Goal: Answer question/provide support: Answer question/provide support

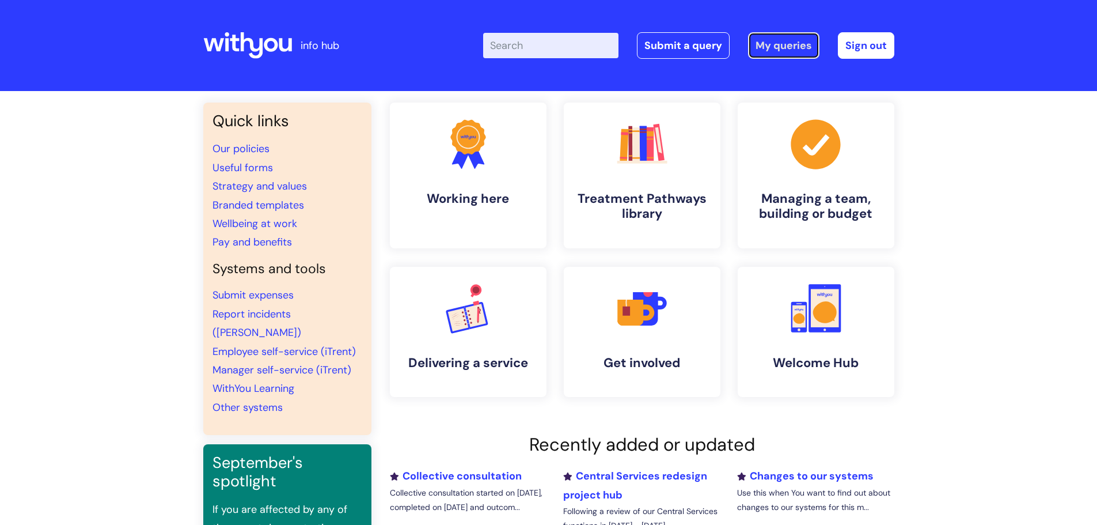
click at [770, 42] on link "My queries" at bounding box center [783, 45] width 71 height 26
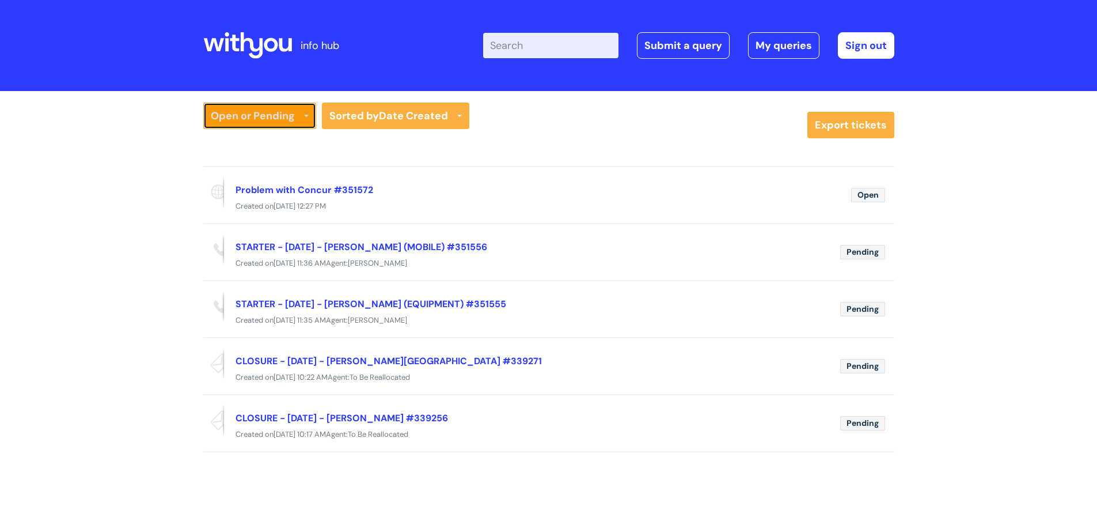
click at [274, 116] on link "Open or Pending" at bounding box center [259, 116] width 113 height 26
click at [247, 156] on link "Open or Pending" at bounding box center [259, 156] width 113 height 16
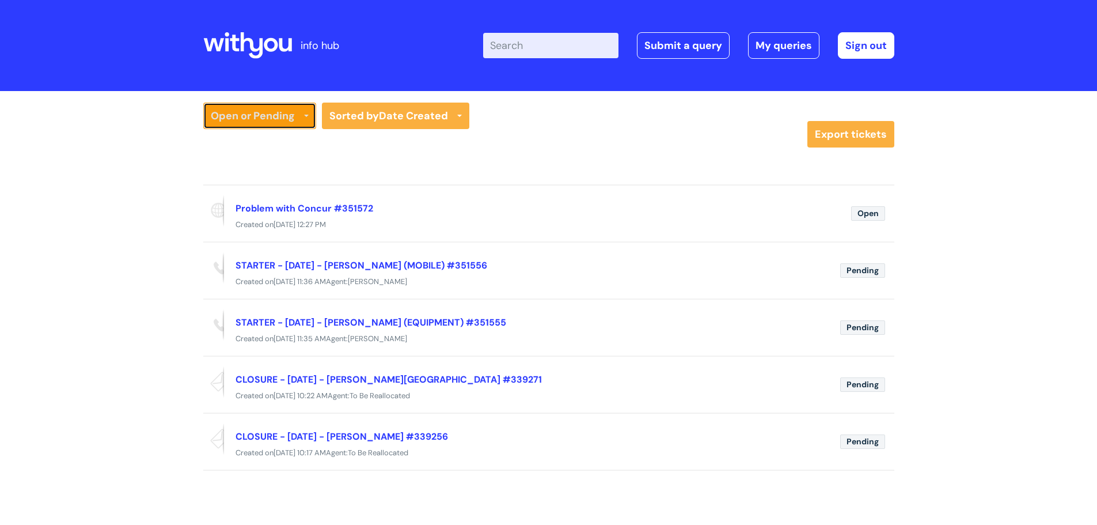
click at [268, 105] on link "Open or Pending" at bounding box center [259, 116] width 113 height 26
click at [238, 176] on link "Resolved or Closed" at bounding box center [259, 172] width 113 height 16
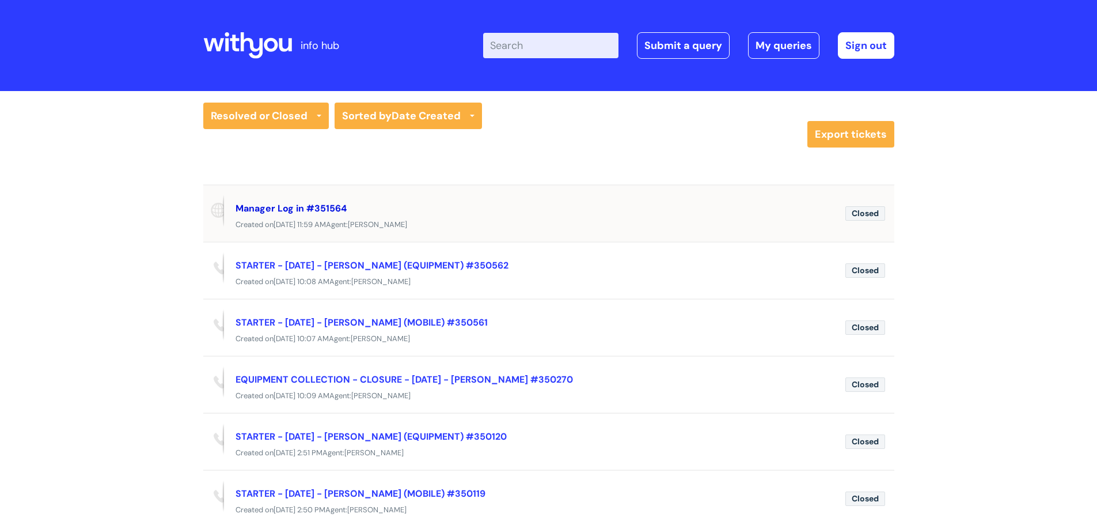
click at [272, 209] on link "Manager Log in #351564" at bounding box center [291, 208] width 111 height 12
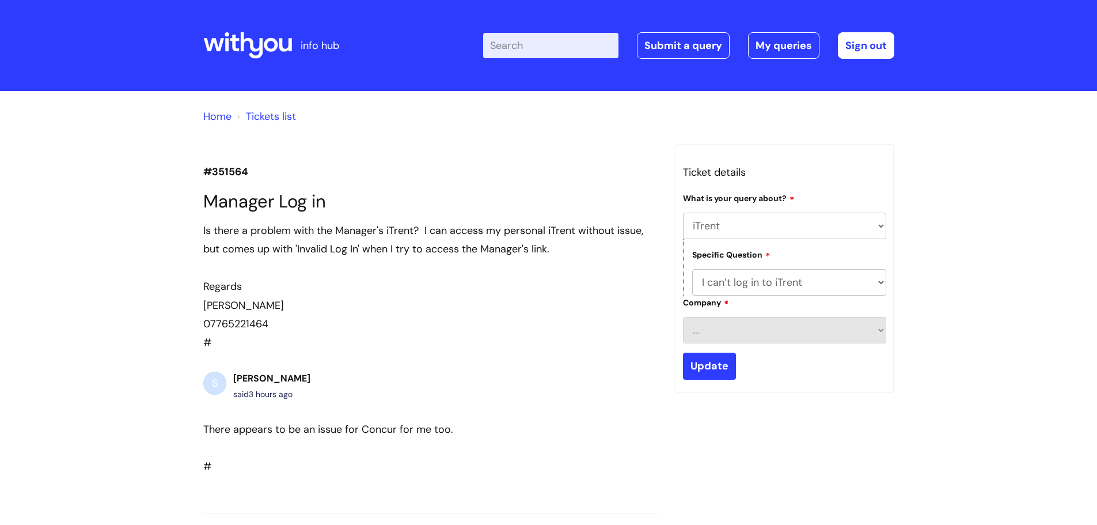
select select "iTrent"
select select "I can’t log in to iTrent"
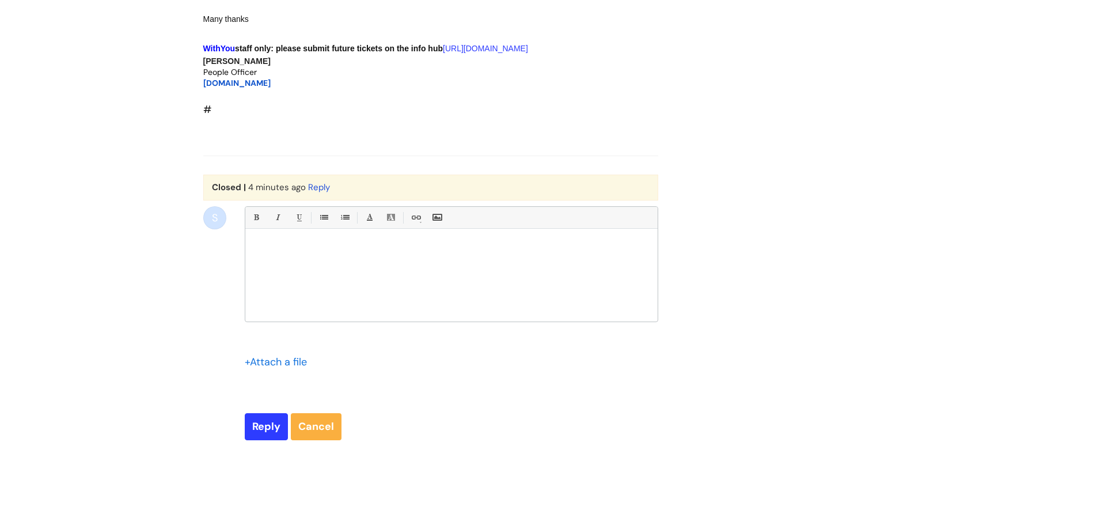
scroll to position [1115, 0]
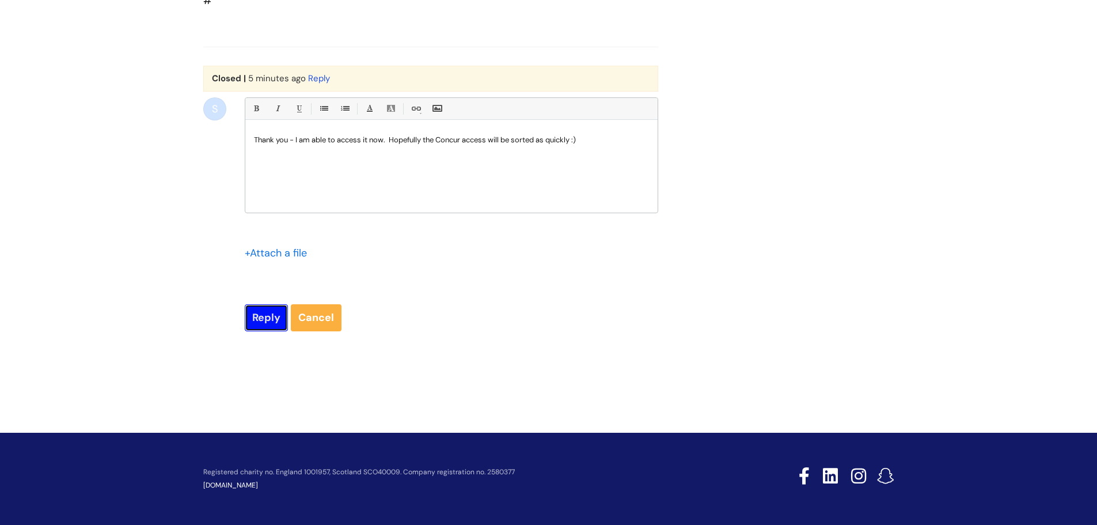
click at [257, 331] on input "Reply" at bounding box center [266, 317] width 43 height 26
type input "Please Wait..."
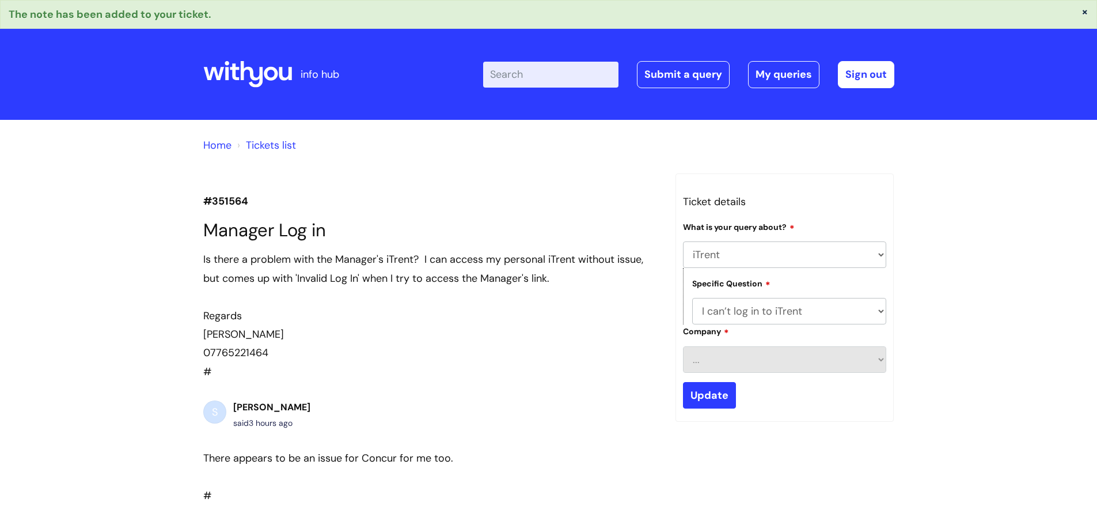
select select "iTrent"
select select "I can’t log in to iTrent"
click at [785, 72] on link "My queries" at bounding box center [783, 74] width 71 height 26
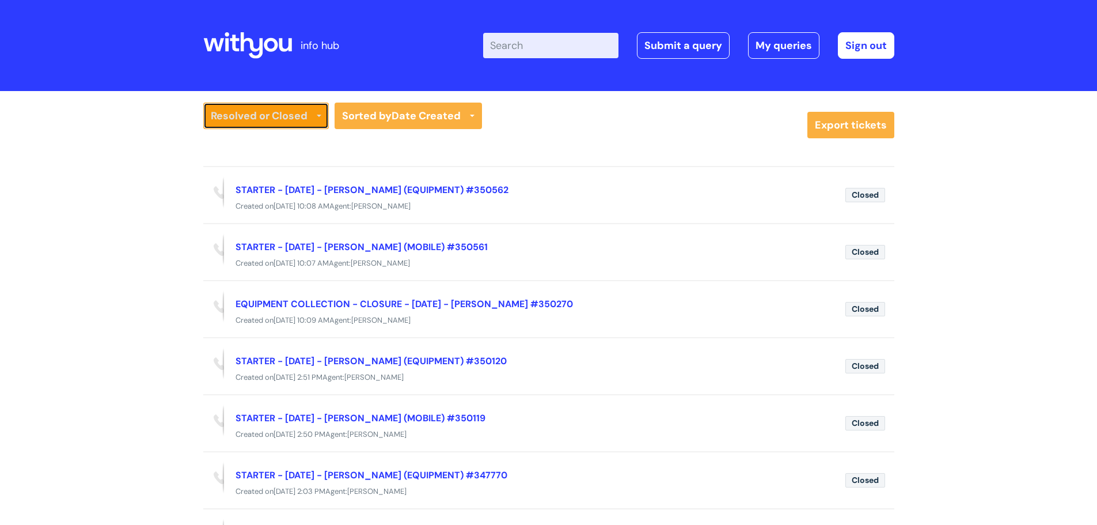
click at [294, 116] on link "Resolved or Closed" at bounding box center [266, 116] width 126 height 26
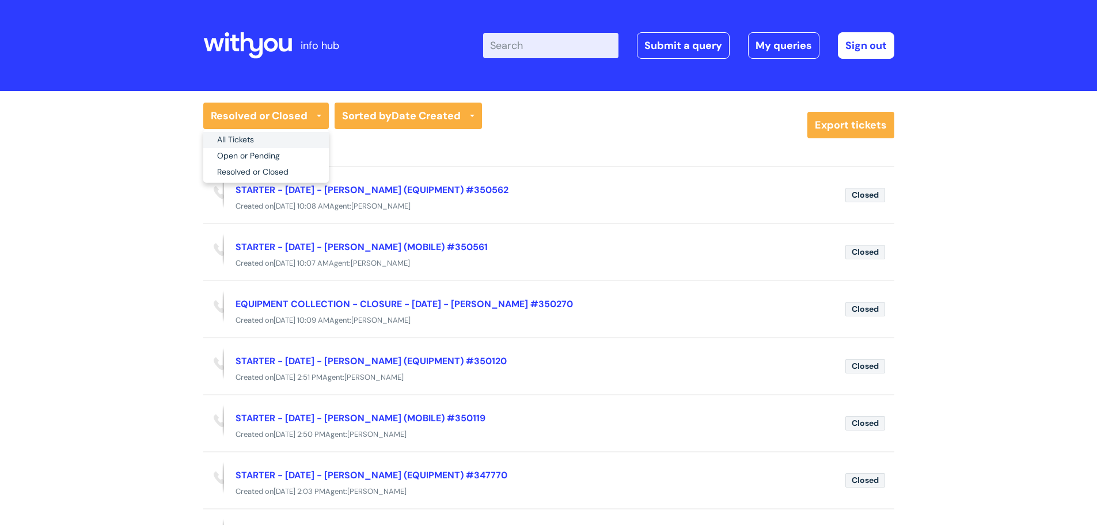
click at [237, 141] on link "All Tickets" at bounding box center [266, 140] width 126 height 16
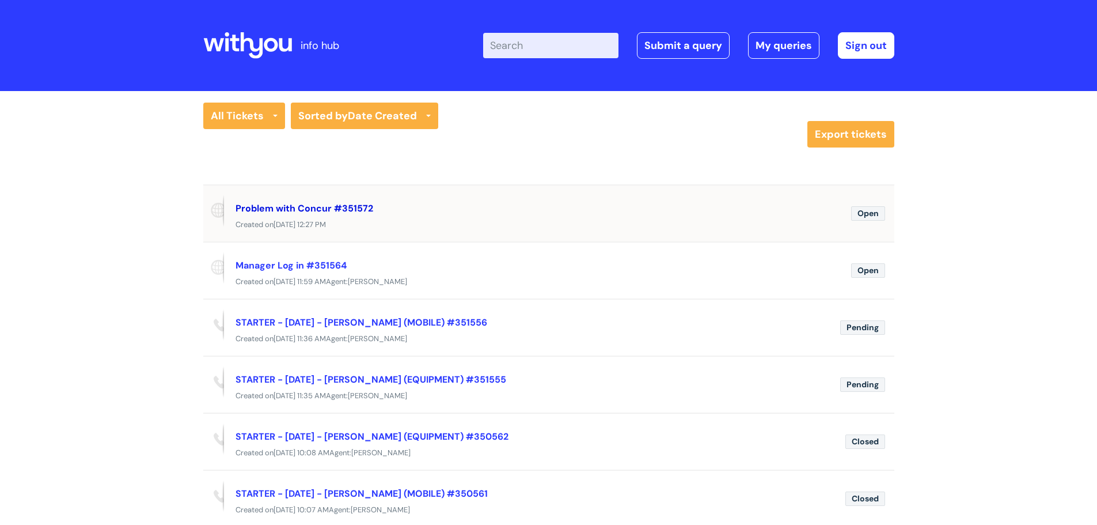
click at [297, 210] on link "Problem with Concur #351572" at bounding box center [305, 208] width 138 height 12
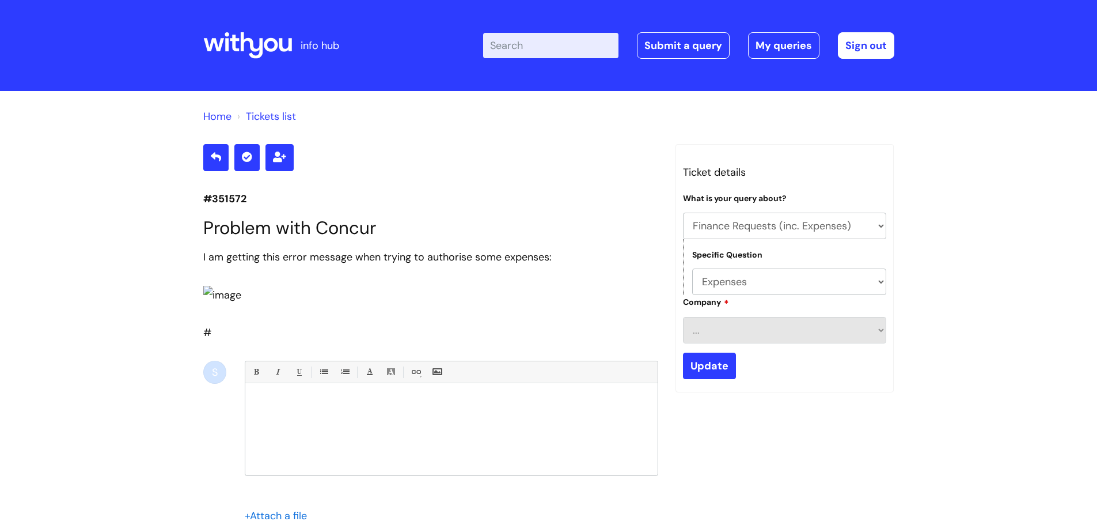
select select "Finance Requests (inc. Expenses)"
select select "Expenses"
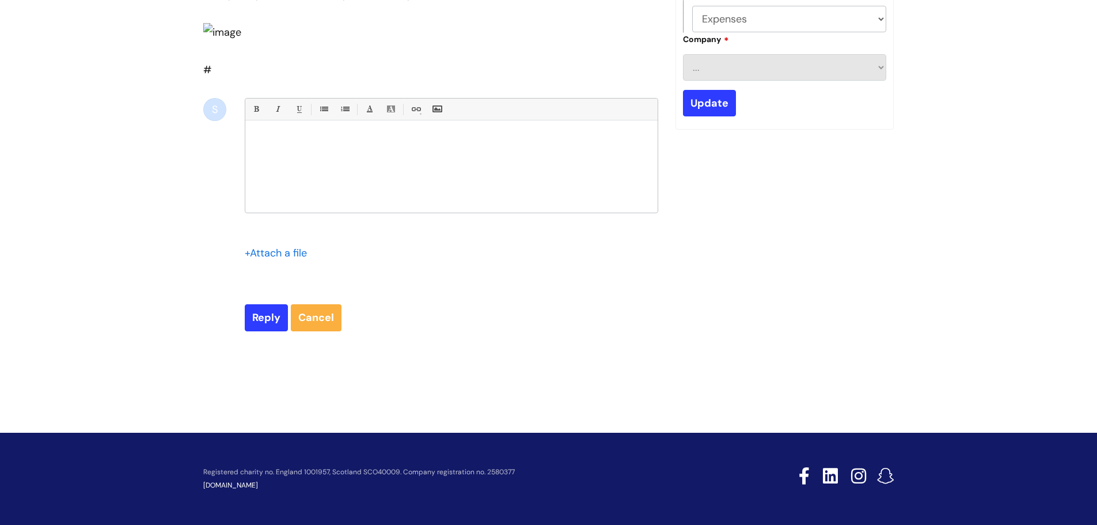
scroll to position [446, 0]
click at [267, 312] on input "Reply" at bounding box center [266, 317] width 43 height 26
type input "Please Wait..."
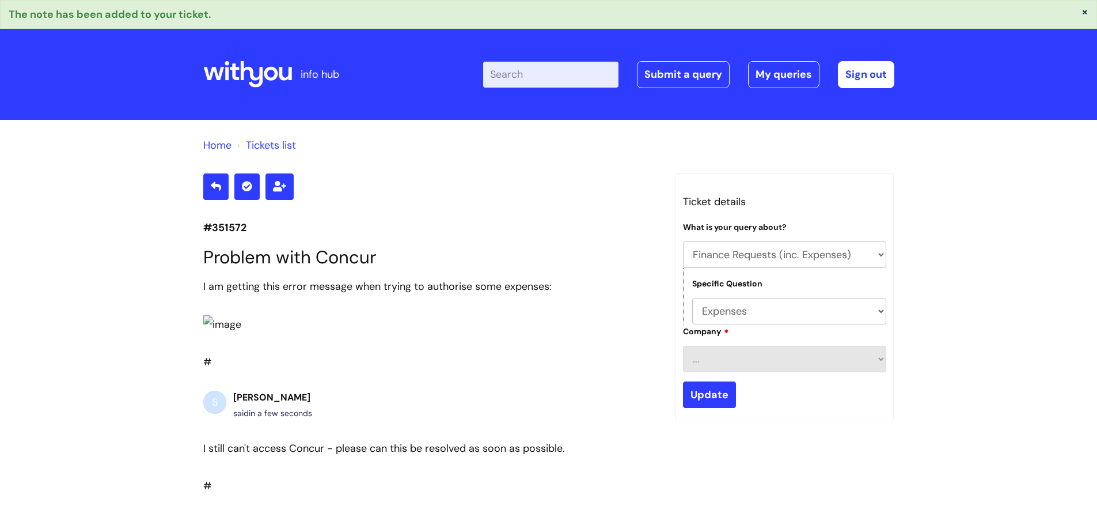
select select "Finance Requests (inc. Expenses)"
select select "Expenses"
